Goal: Register for event/course

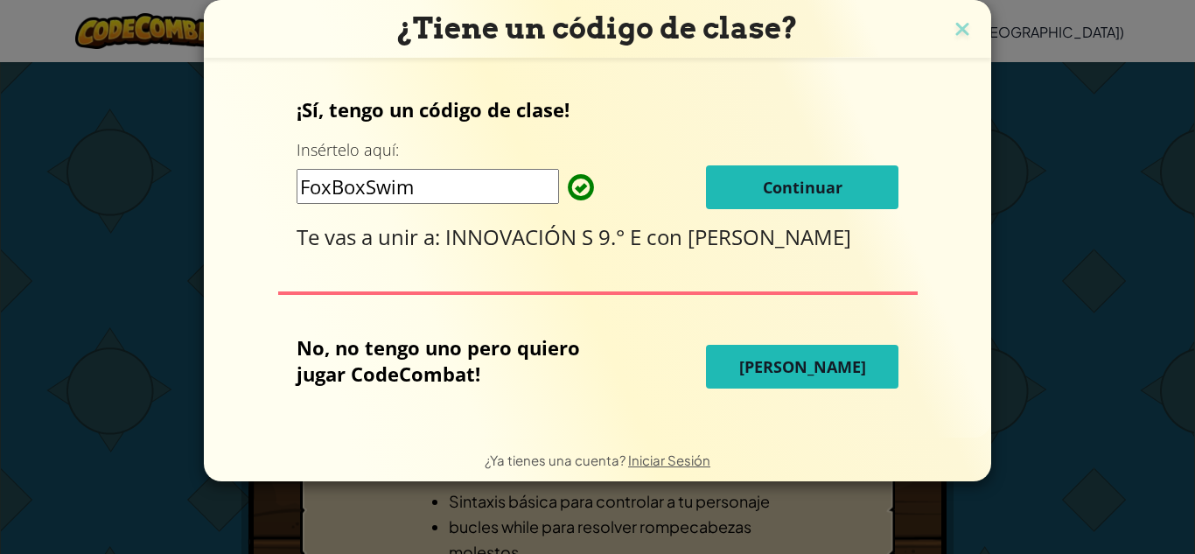
click at [524, 192] on input "FoxBoxSwim" at bounding box center [427, 186] width 262 height 35
click at [756, 179] on button "Continuar" at bounding box center [802, 187] width 192 height 44
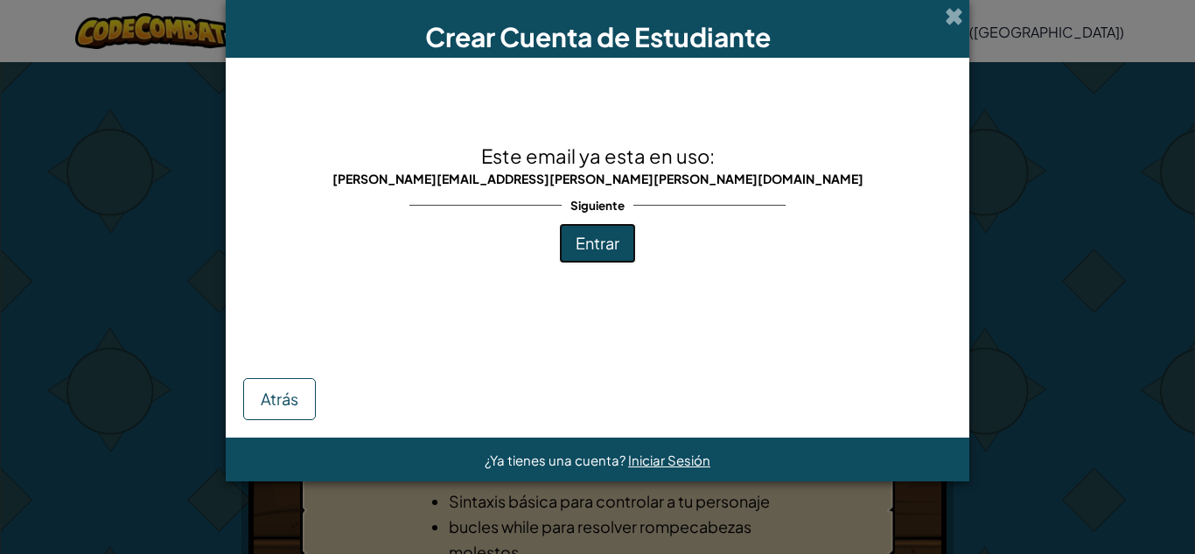
click at [630, 247] on button "Entrar" at bounding box center [597, 243] width 77 height 40
